Goal: Transaction & Acquisition: Subscribe to service/newsletter

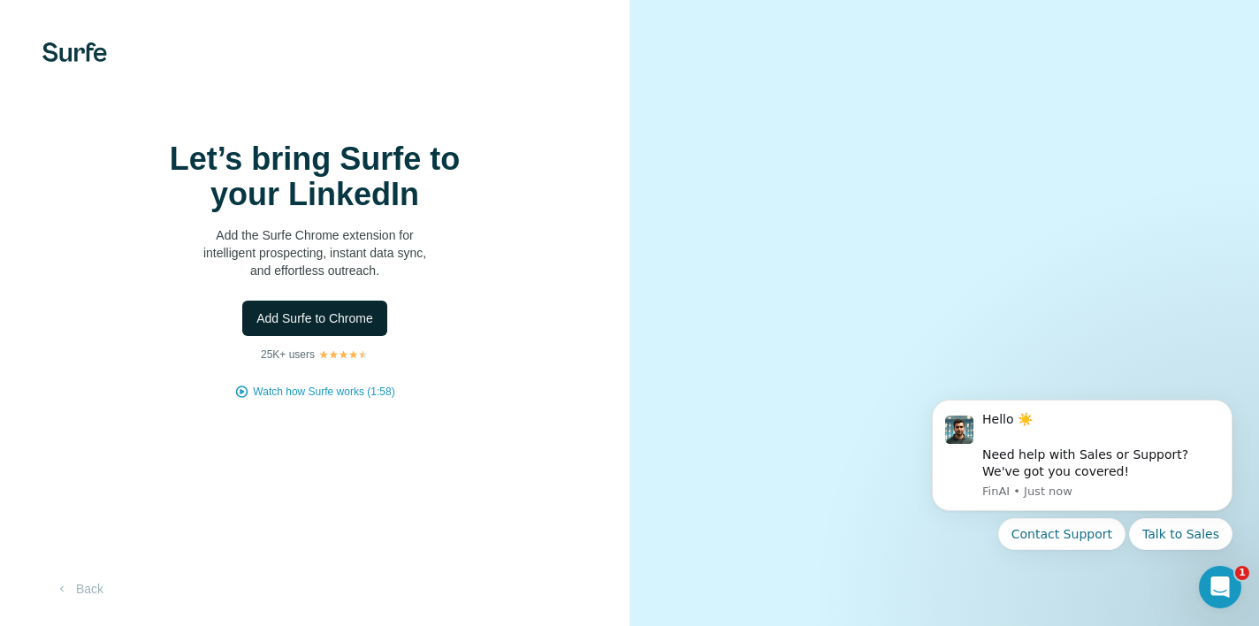
click at [327, 327] on span "Add Surfe to Chrome" at bounding box center [314, 318] width 117 height 18
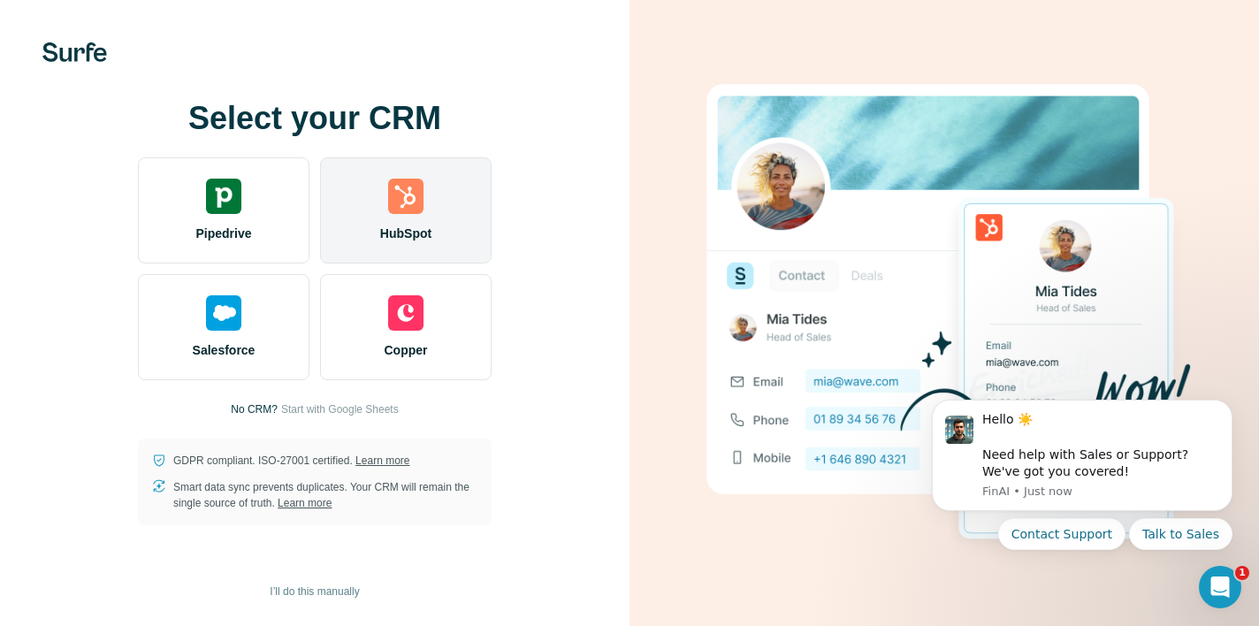
click at [399, 217] on div "HubSpot" at bounding box center [405, 210] width 171 height 106
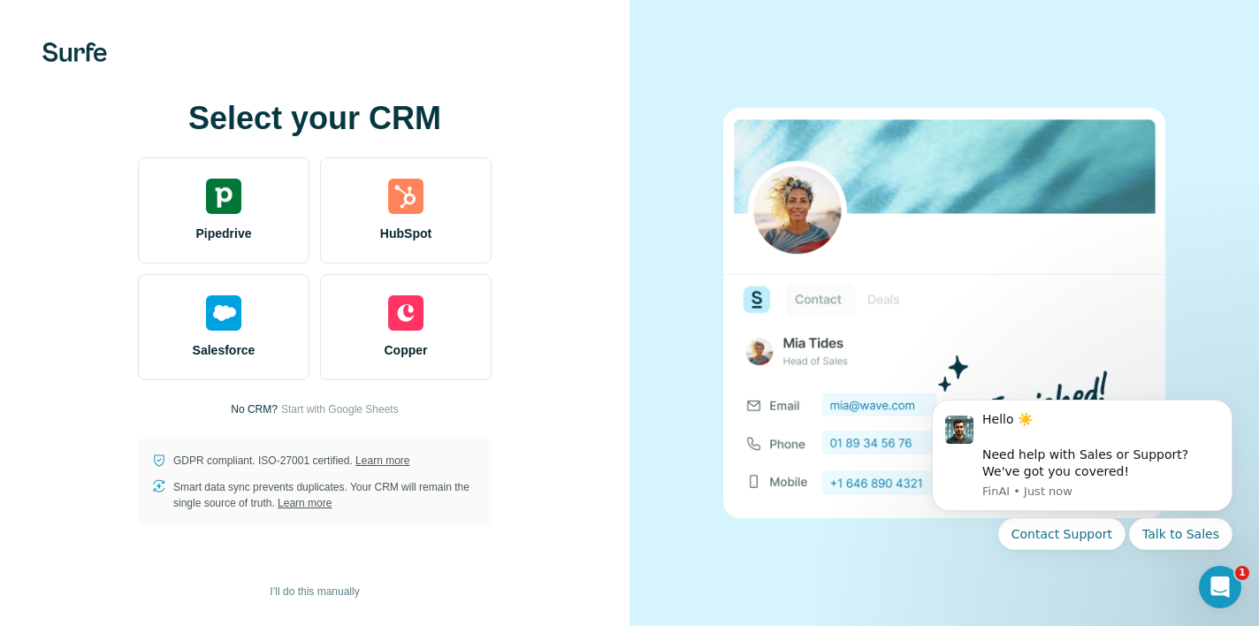
click at [492, 90] on div "Select your CRM Pipedrive HubSpot Salesforce Copper No CRM? Start with Google S…" at bounding box center [314, 313] width 629 height 626
